Goal: Task Accomplishment & Management: Use online tool/utility

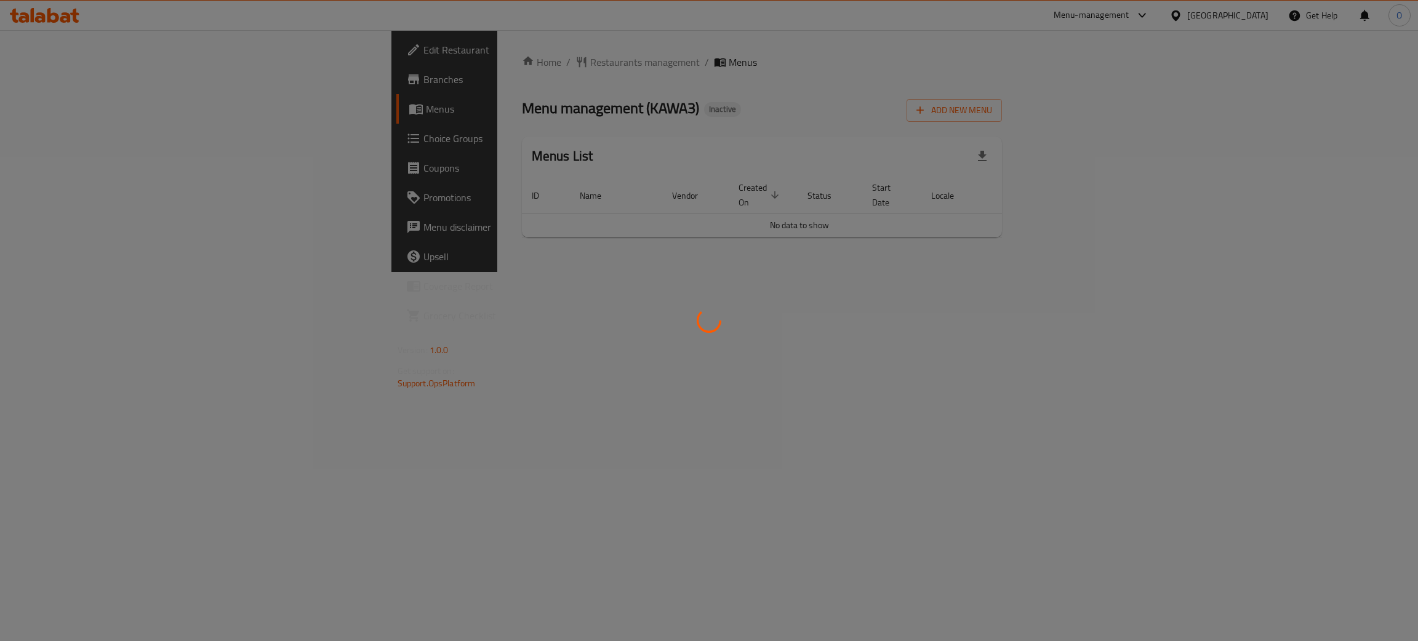
click at [53, 88] on div at bounding box center [709, 320] width 1418 height 641
click at [50, 81] on div at bounding box center [709, 320] width 1418 height 641
click at [50, 80] on div at bounding box center [709, 320] width 1418 height 641
click at [54, 81] on div at bounding box center [709, 320] width 1418 height 641
click at [53, 85] on div at bounding box center [709, 320] width 1418 height 641
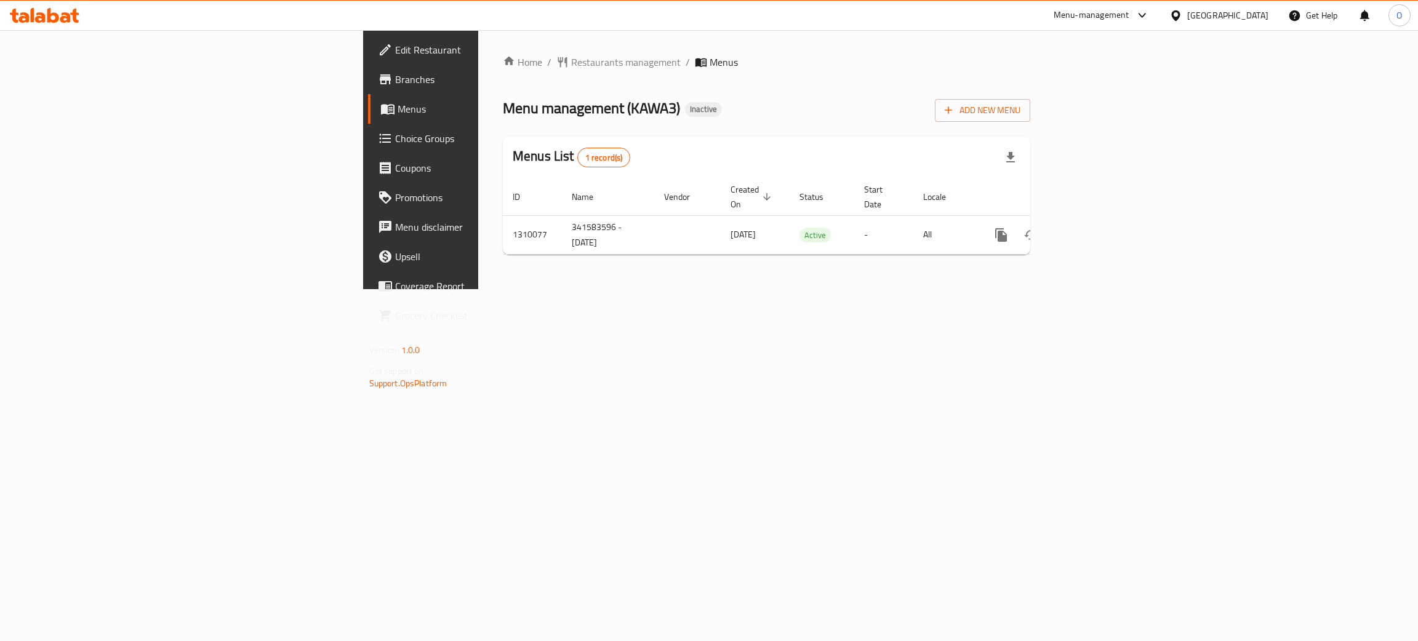
click at [395, 84] on span "Branches" at bounding box center [492, 79] width 195 height 15
click at [1097, 228] on icon "enhanced table" at bounding box center [1089, 235] width 15 height 15
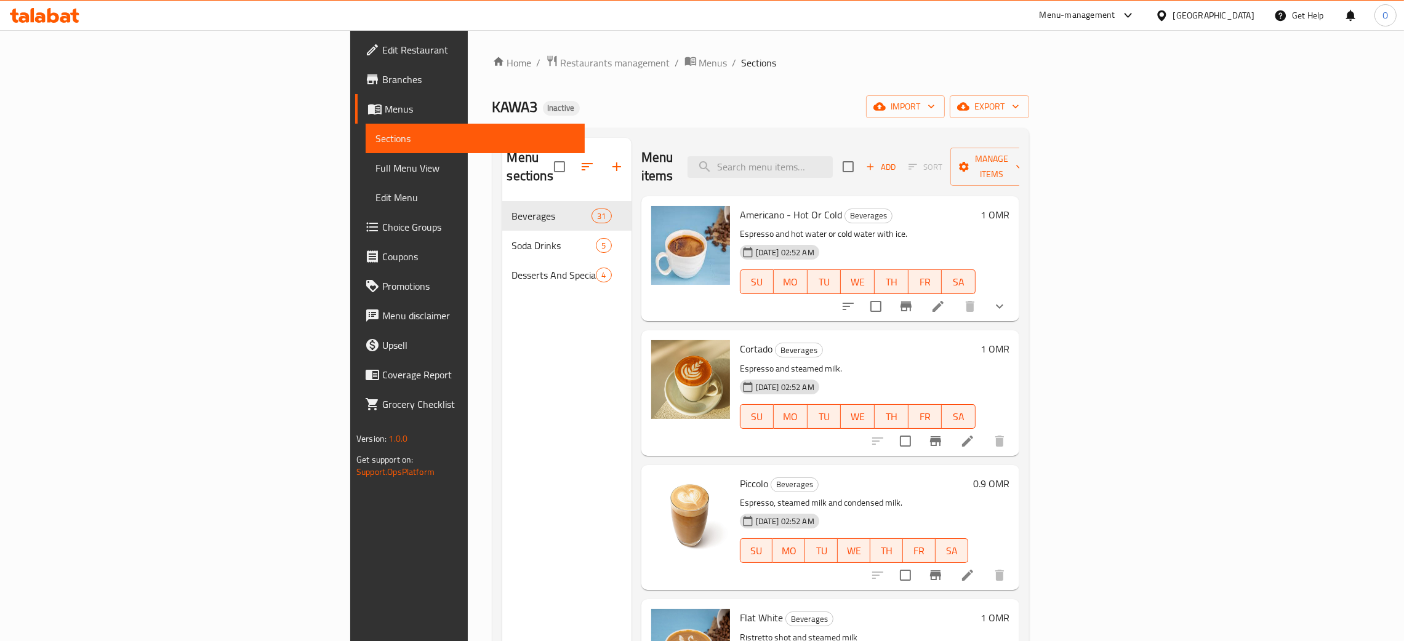
click at [382, 78] on span "Branches" at bounding box center [478, 79] width 193 height 15
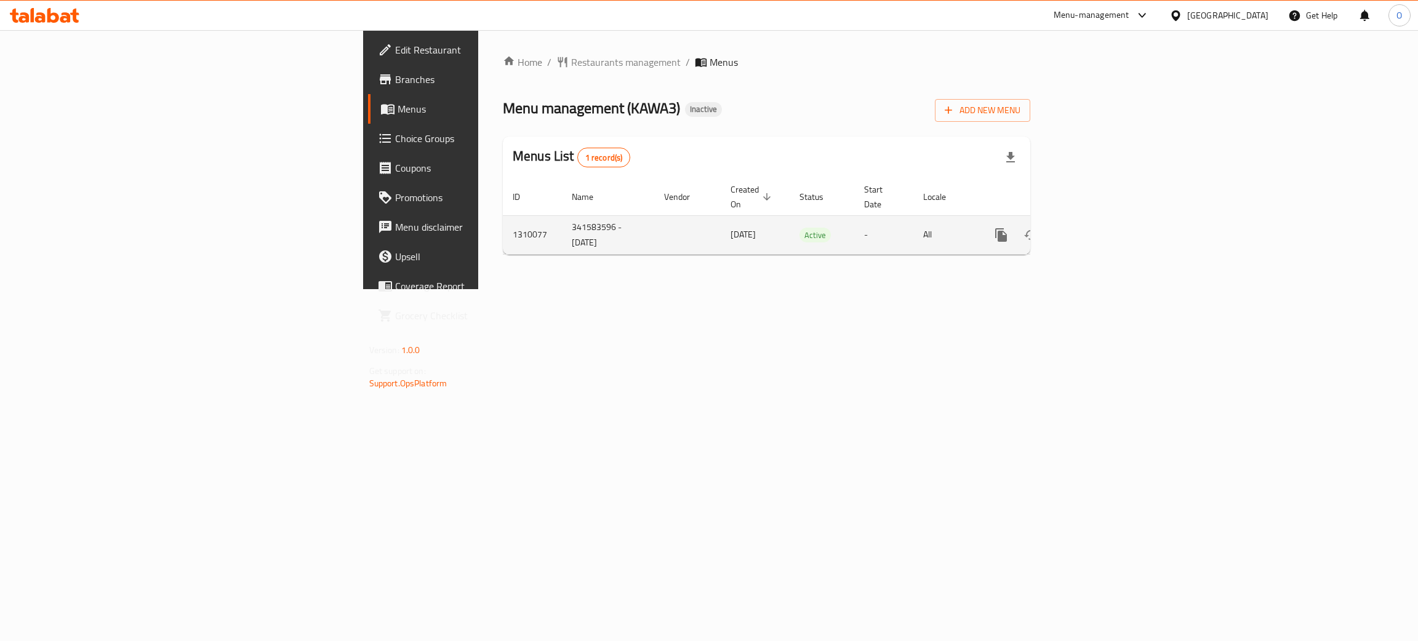
click at [1095, 230] on icon "enhanced table" at bounding box center [1089, 235] width 11 height 11
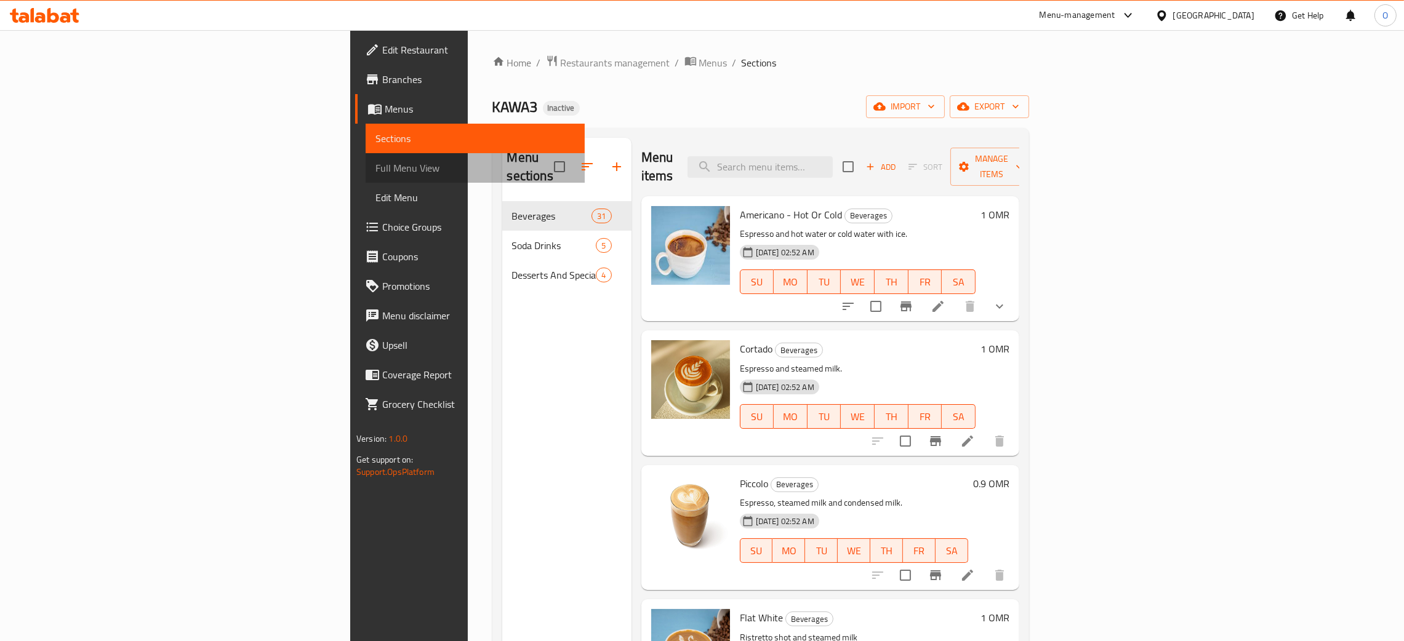
click at [375, 168] on span "Full Menu View" at bounding box center [474, 168] width 199 height 15
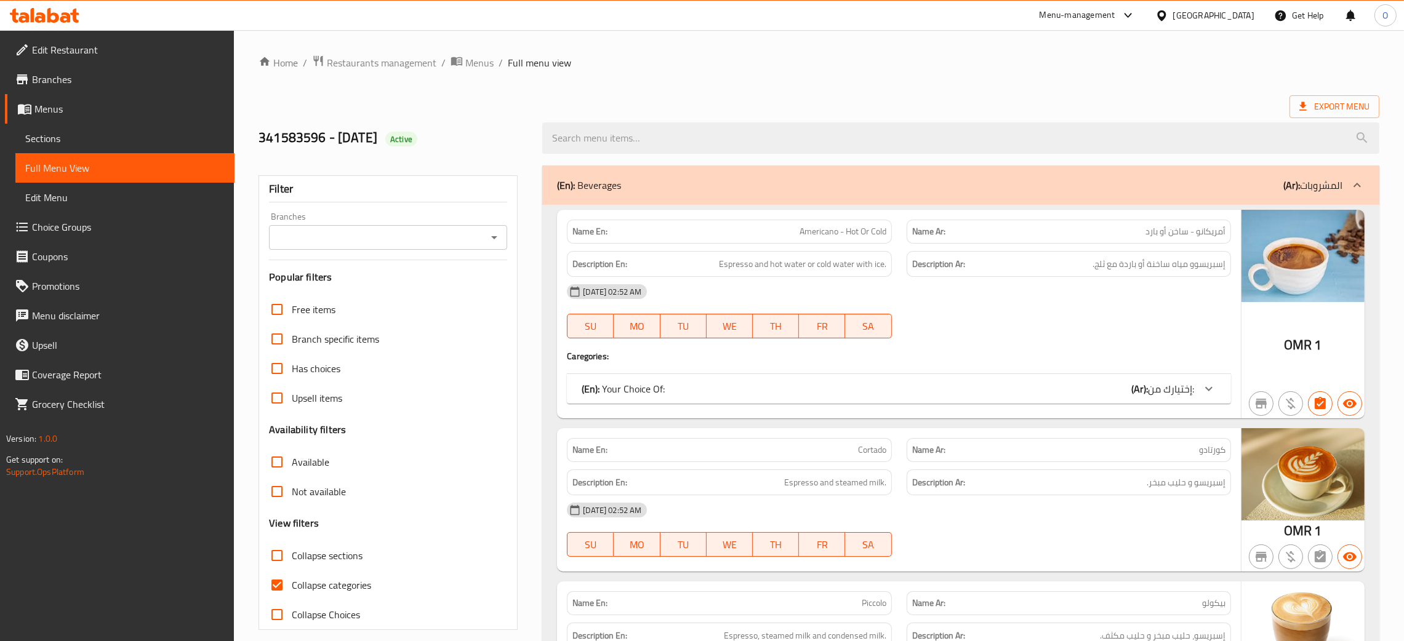
click at [656, 143] on input "search" at bounding box center [960, 137] width 837 height 31
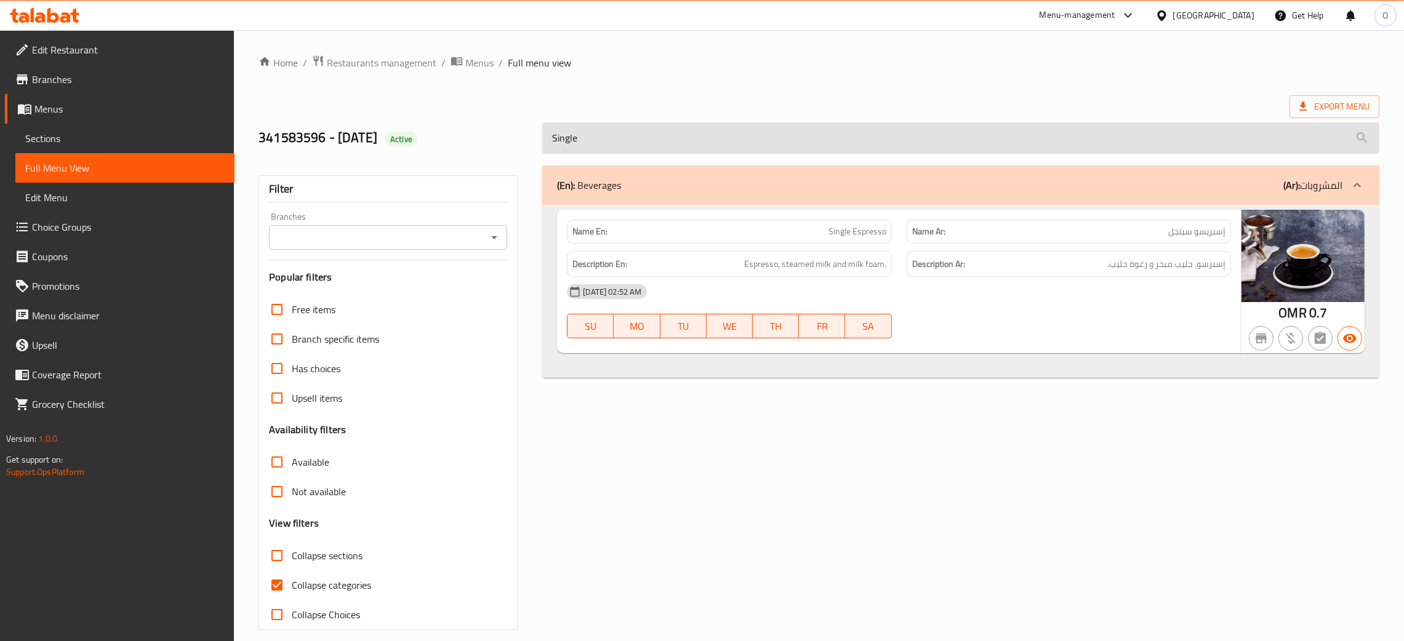
paste input "espresso"
drag, startPoint x: 297, startPoint y: 142, endPoint x: 250, endPoint y: 137, distance: 47.7
click at [256, 140] on div "341583596 - 5.9.2025 Active Single espresso" at bounding box center [818, 138] width 1135 height 55
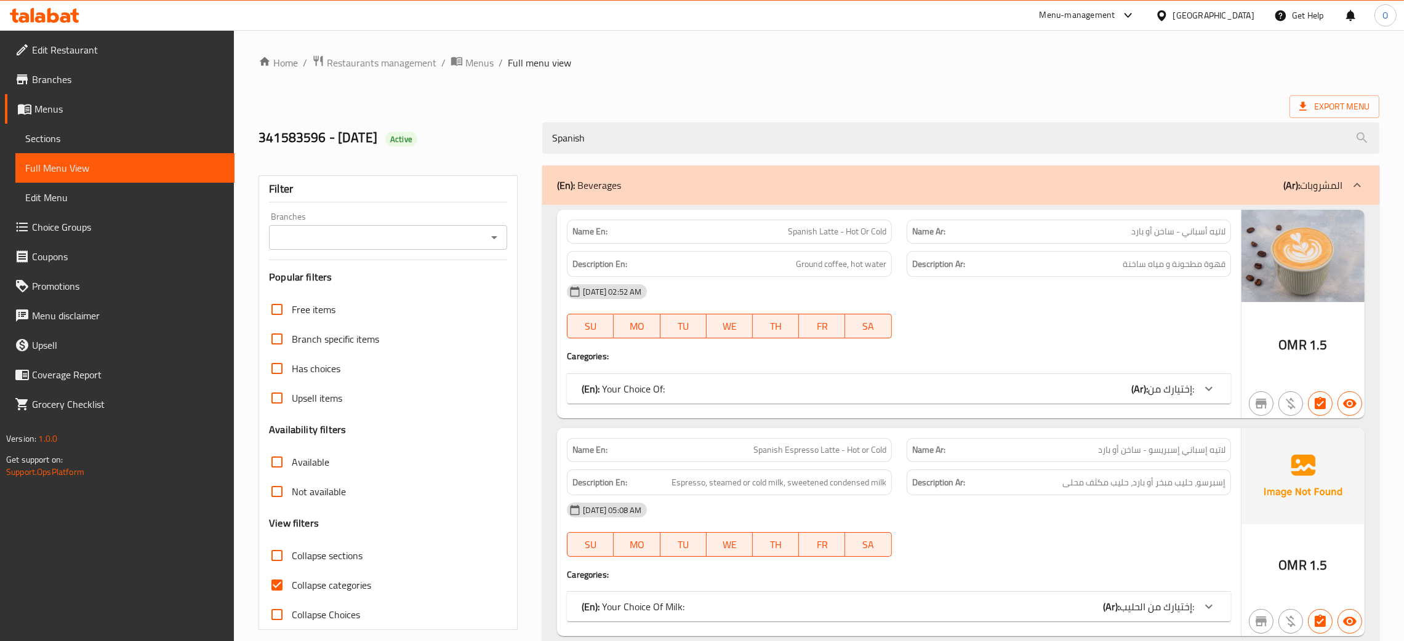
click at [866, 393] on div "(En): Your Choice Of: (Ar): إختيارك من:" at bounding box center [887, 389] width 612 height 15
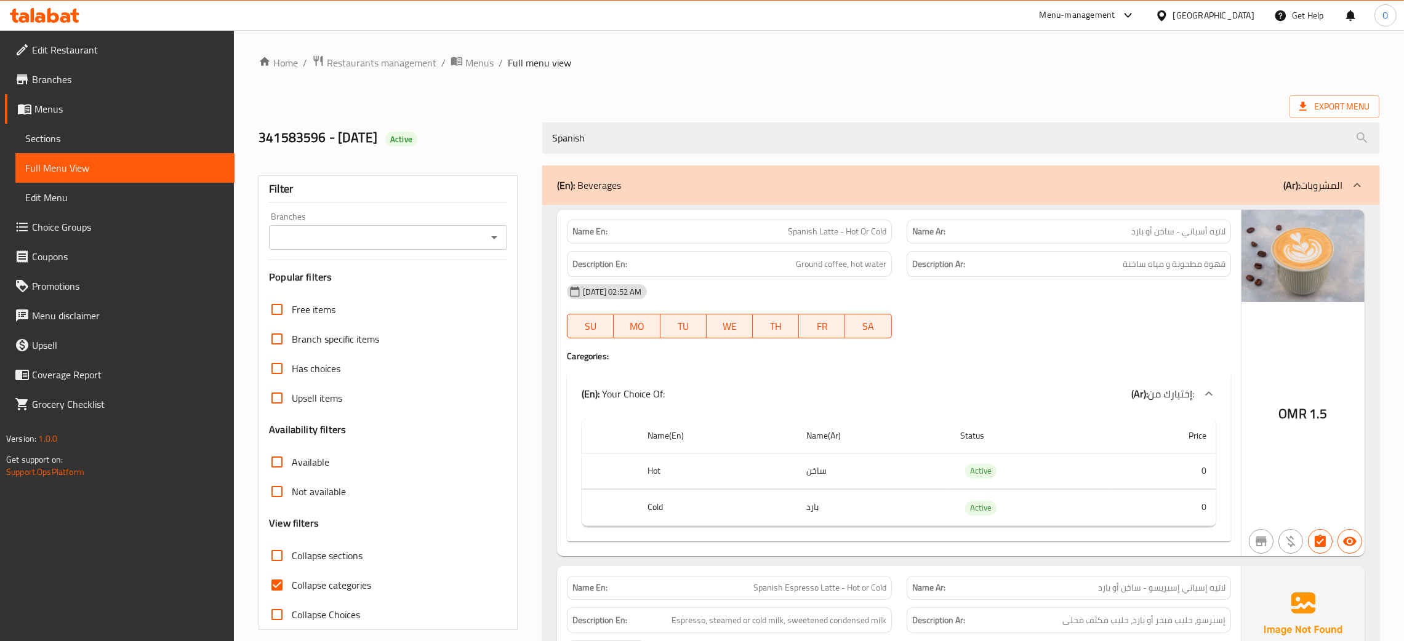
drag, startPoint x: 700, startPoint y: 134, endPoint x: 379, endPoint y: 103, distance: 322.1
click at [379, 103] on div "Home / Restaurants management / Menus / Full menu view Export Menu 341583596 - …" at bounding box center [818, 504] width 1121 height 898
click at [663, 135] on input "Spanish" at bounding box center [960, 137] width 837 height 31
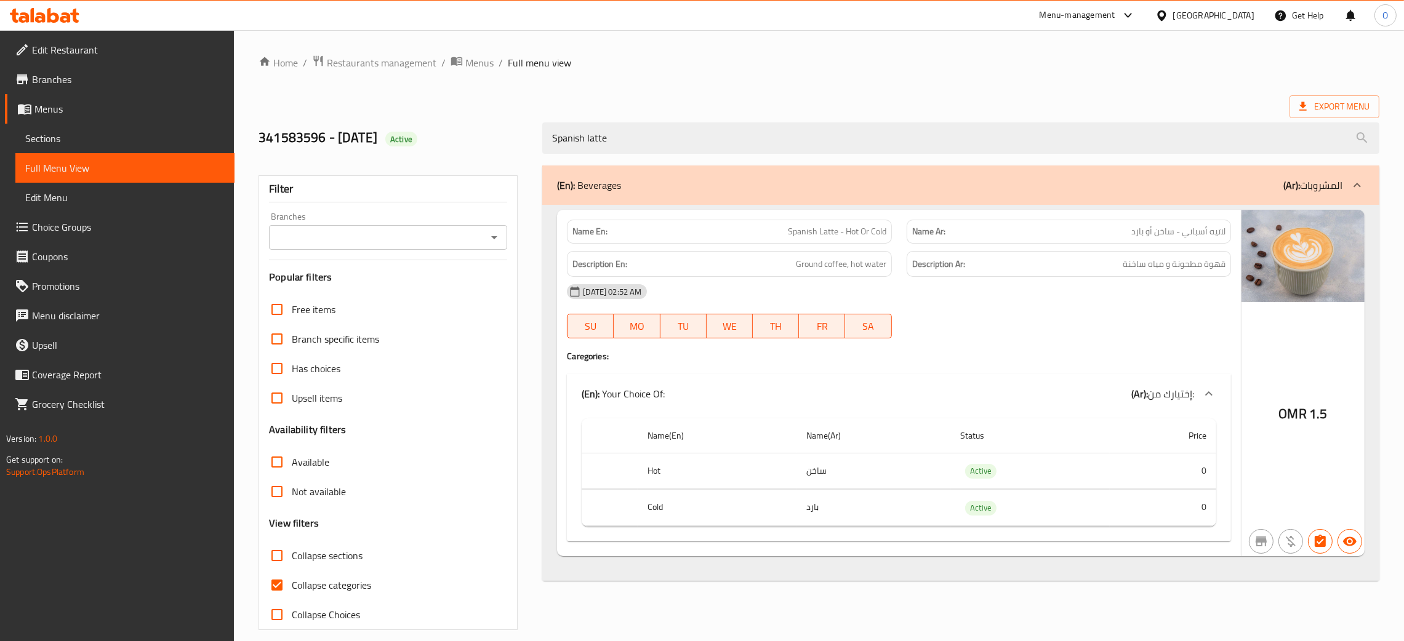
scroll to position [14, 0]
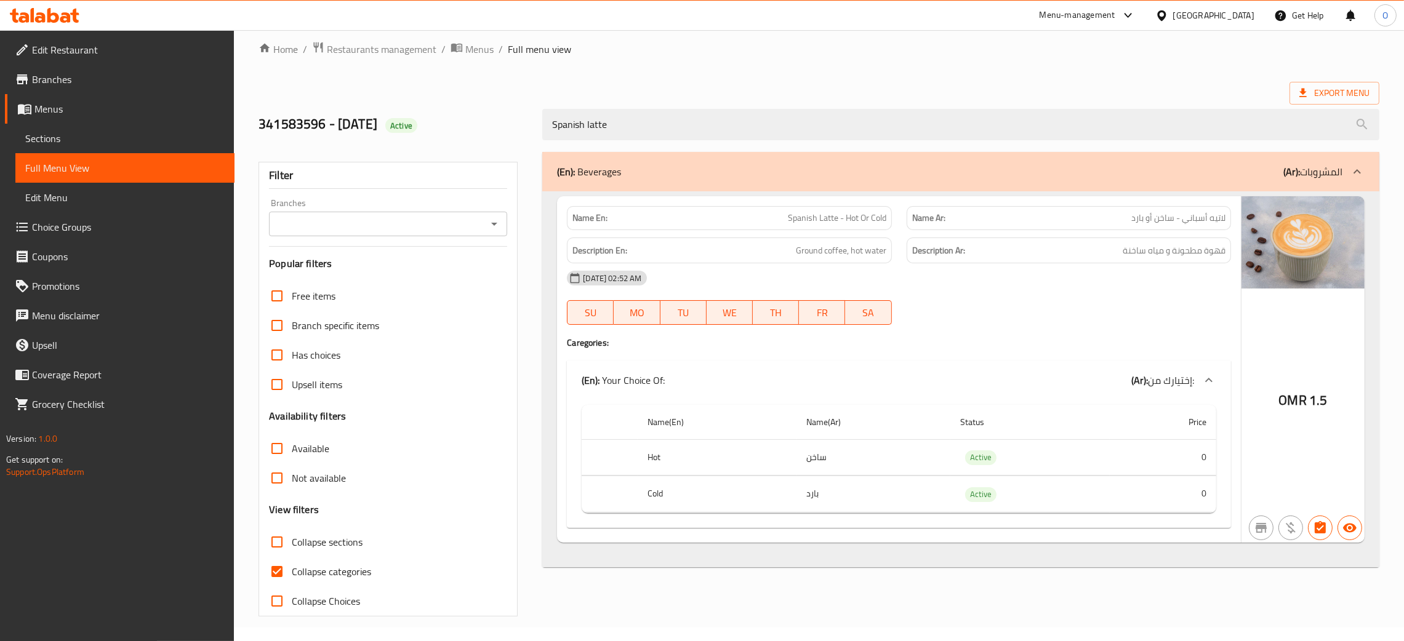
click at [870, 223] on span "Spanish Latte - Hot Or Cold" at bounding box center [837, 218] width 98 height 13
copy span "Spanish Latte - Hot Or Cold"
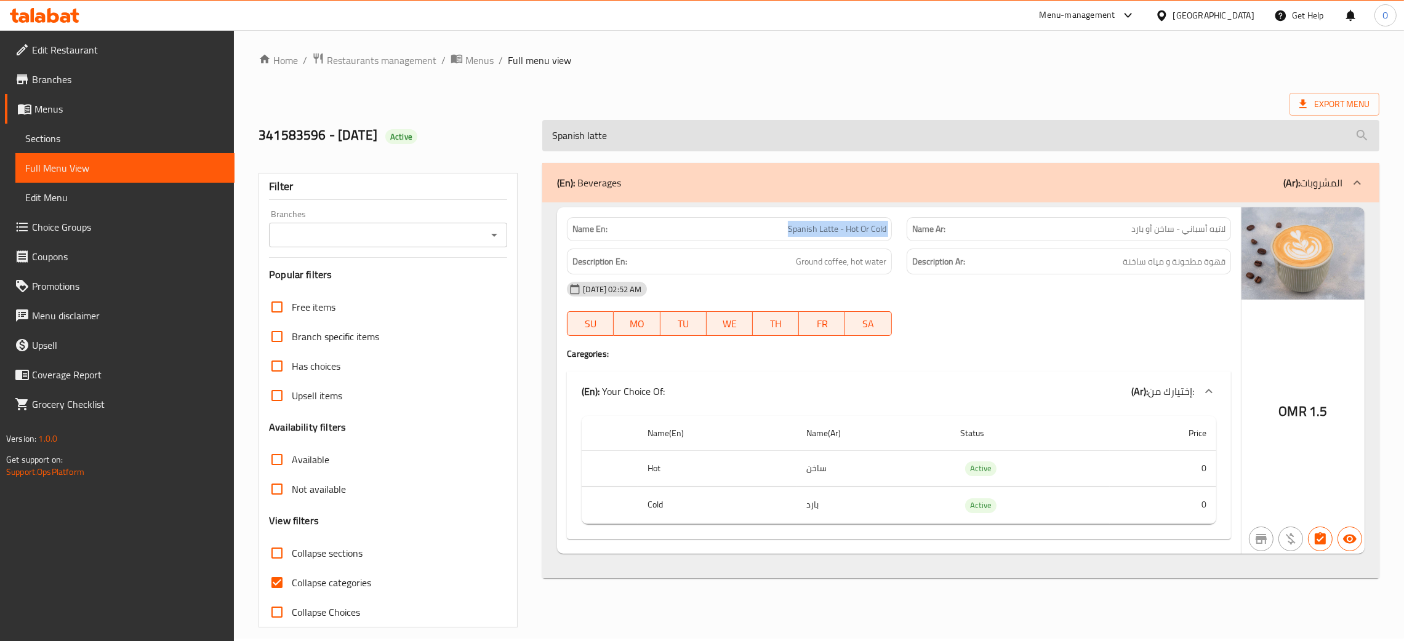
scroll to position [0, 0]
click at [597, 143] on input "Spanish latte" at bounding box center [960, 137] width 837 height 31
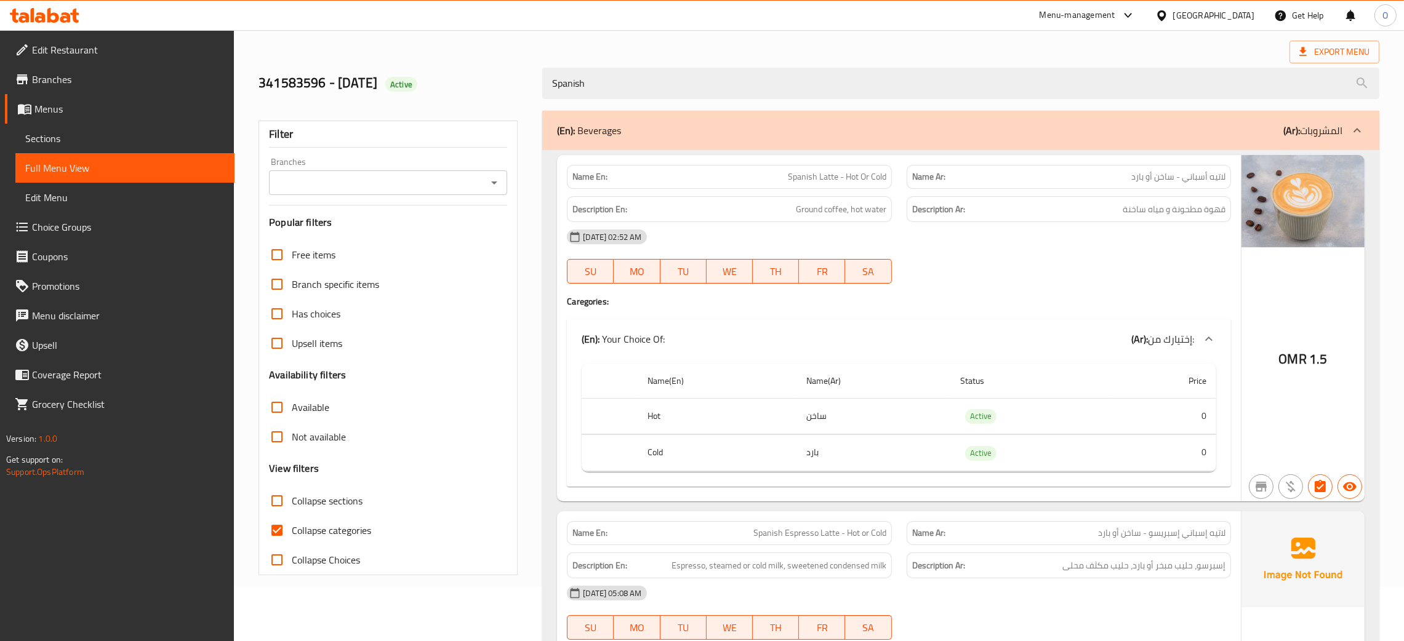
scroll to position [276, 0]
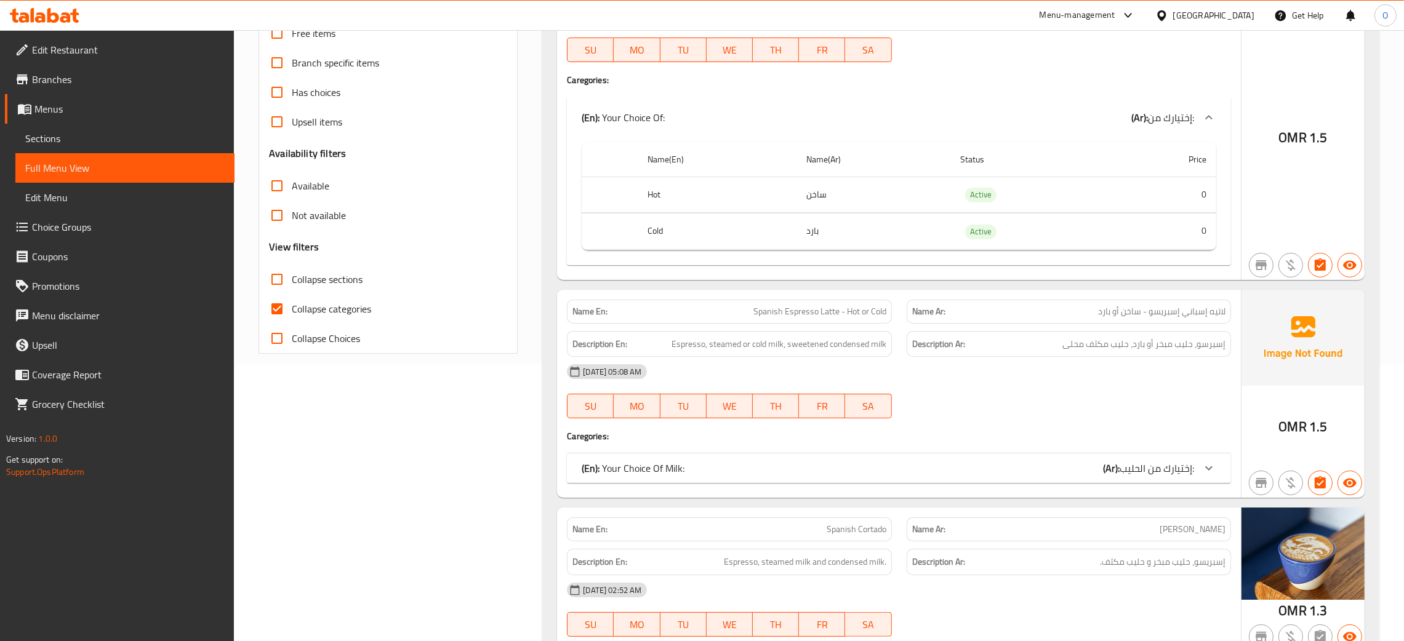
type input "Spanish"
click at [777, 310] on span "Spanish Espresso Latte - Hot or Cold" at bounding box center [819, 311] width 133 height 13
drag, startPoint x: 729, startPoint y: 316, endPoint x: 737, endPoint y: 314, distance: 8.4
click at [729, 316] on p "Name En: Spanish Espresso Latte - Hot or Cold" at bounding box center [728, 311] width 313 height 13
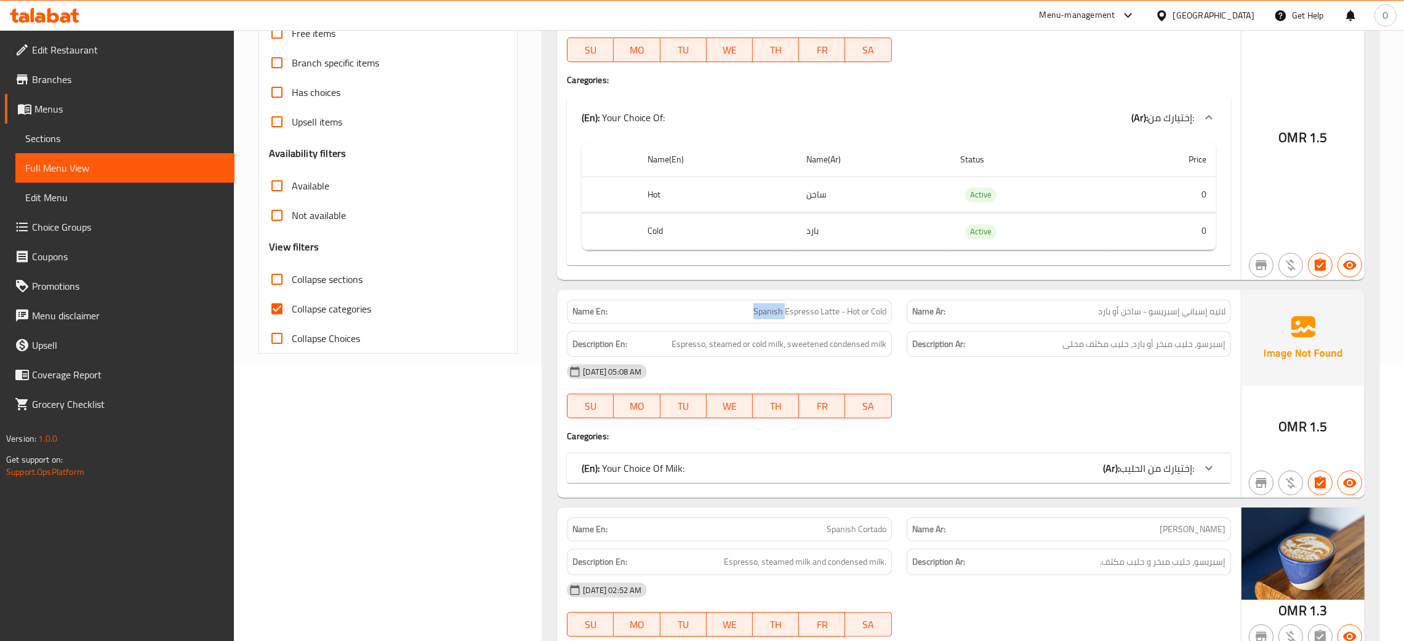
click at [749, 312] on p "Name En: Spanish Espresso Latte - Hot or Cold" at bounding box center [728, 311] width 313 height 13
drag, startPoint x: 749, startPoint y: 312, endPoint x: 833, endPoint y: 318, distance: 84.5
click at [833, 318] on p "Name En: Spanish Espresso Latte - Hot or Cold" at bounding box center [728, 311] width 313 height 13
